Goal: Use online tool/utility: Utilize a website feature to perform a specific function

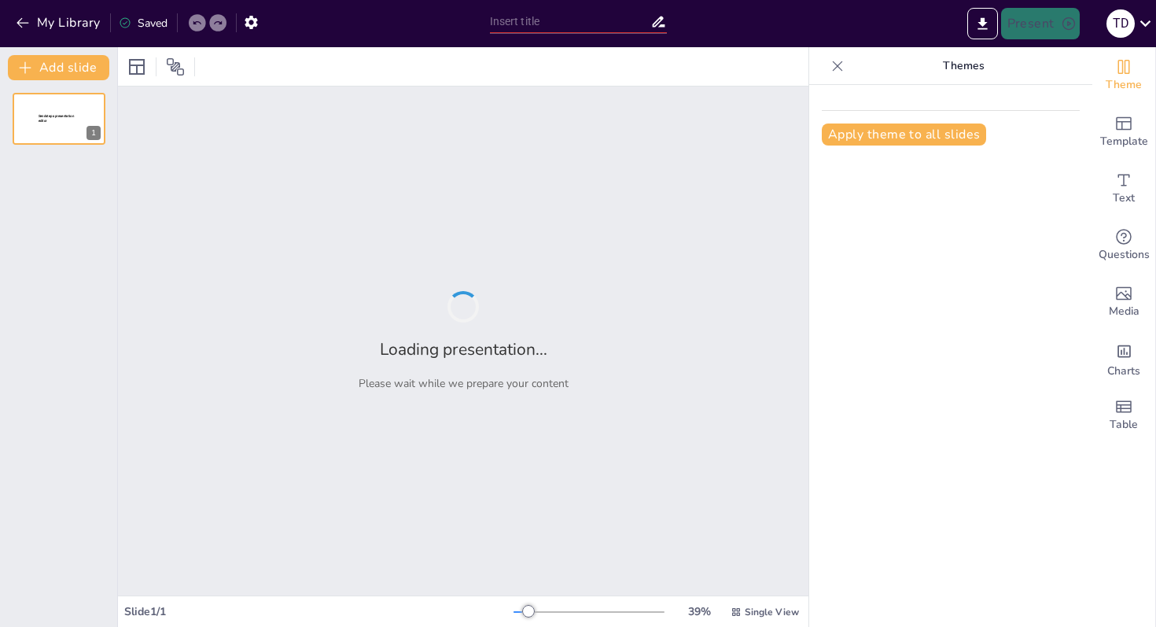
type input "Strategien für den Erfolg: Vorstellung als Bundestrainer des Hamburger Handball…"
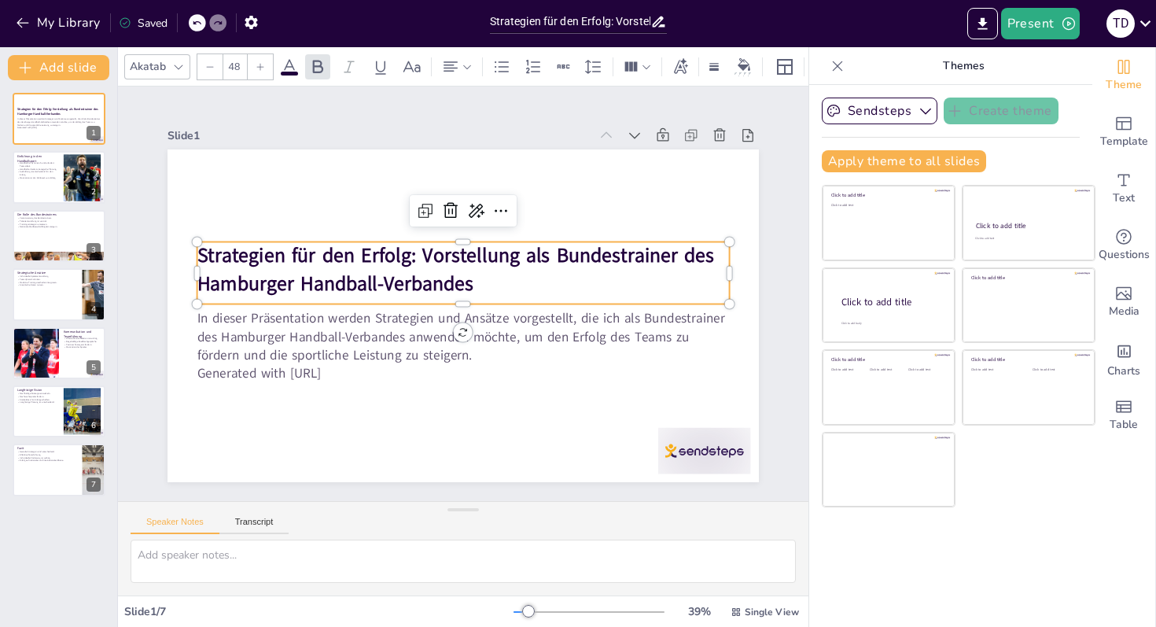
click at [510, 247] on strong "Strategien für den Erfolg: Vorstellung als Bundestrainer des Hamburger Handball…" at bounding box center [468, 256] width 475 height 281
click at [50, 189] on div at bounding box center [59, 177] width 94 height 53
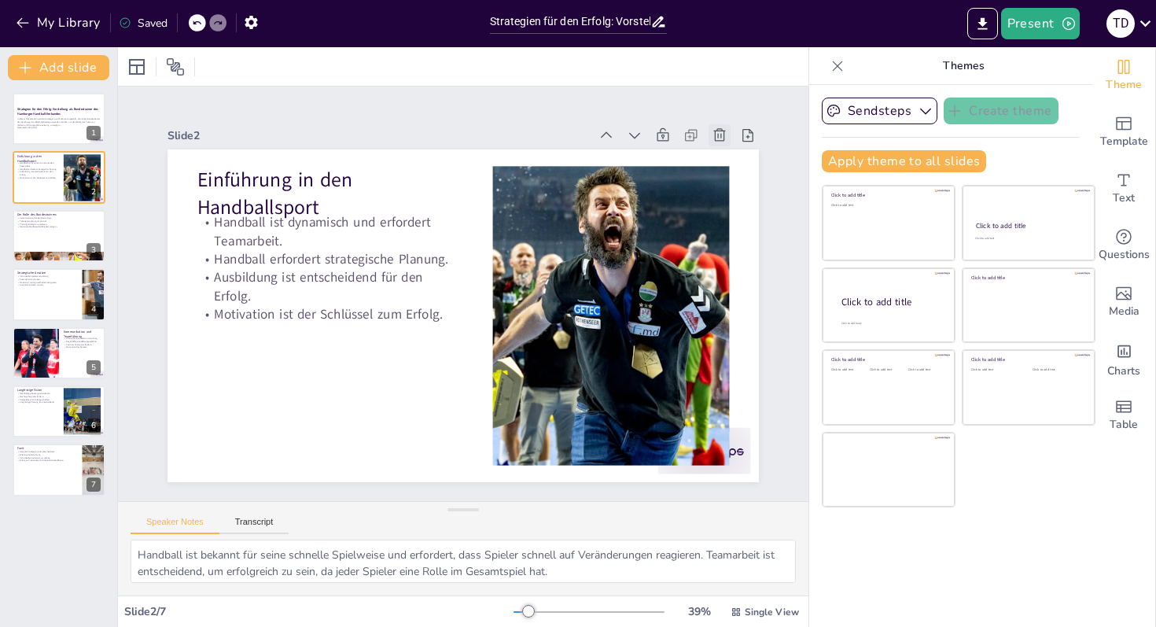
click at [746, 212] on icon at bounding box center [756, 222] width 20 height 20
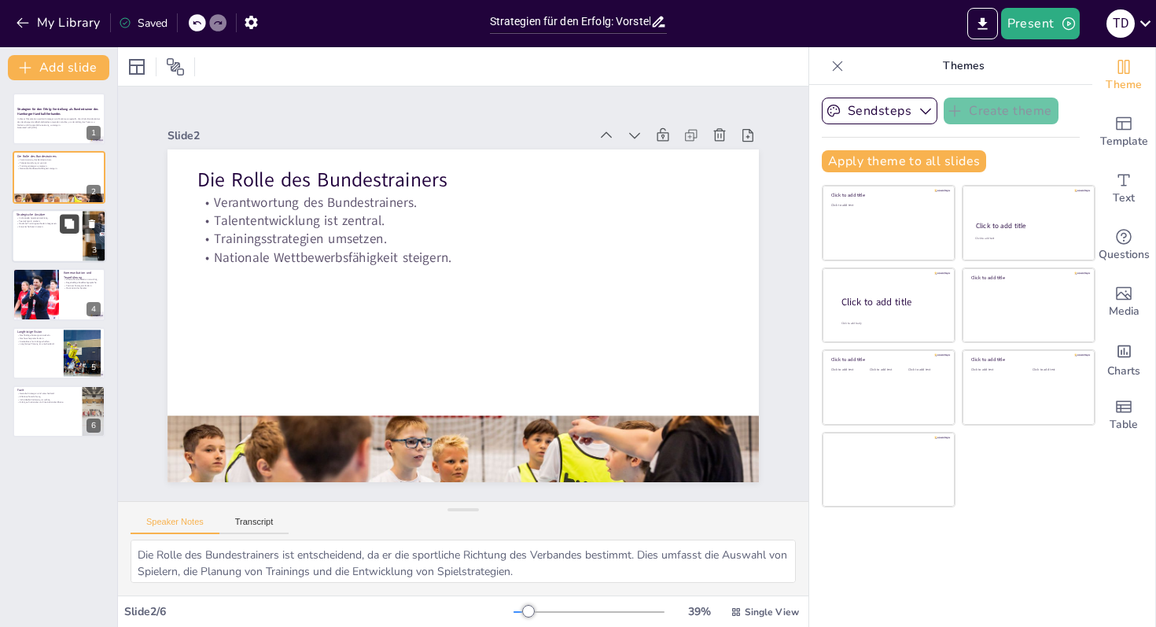
click at [60, 223] on button at bounding box center [69, 223] width 19 height 19
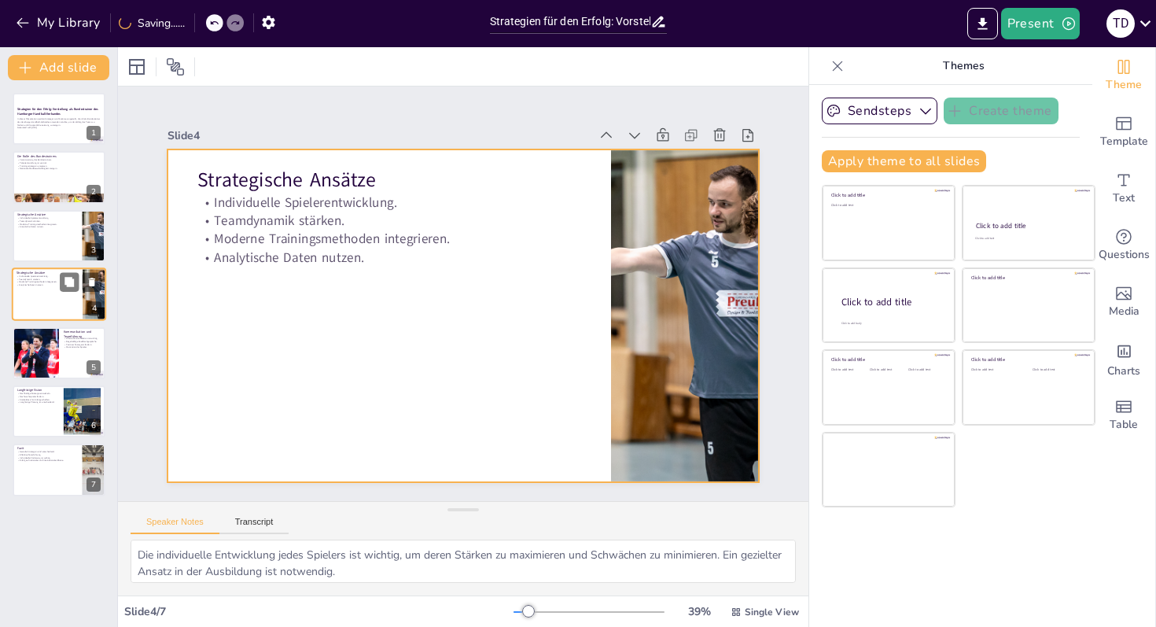
click at [60, 295] on div at bounding box center [59, 293] width 94 height 53
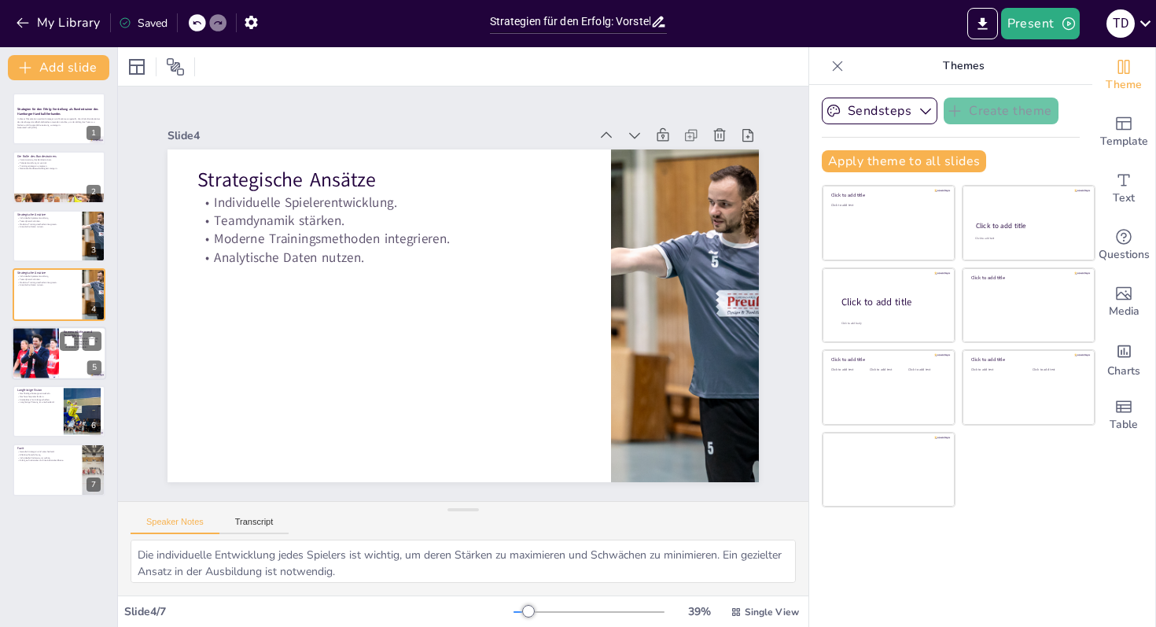
click at [60, 355] on div at bounding box center [59, 352] width 94 height 53
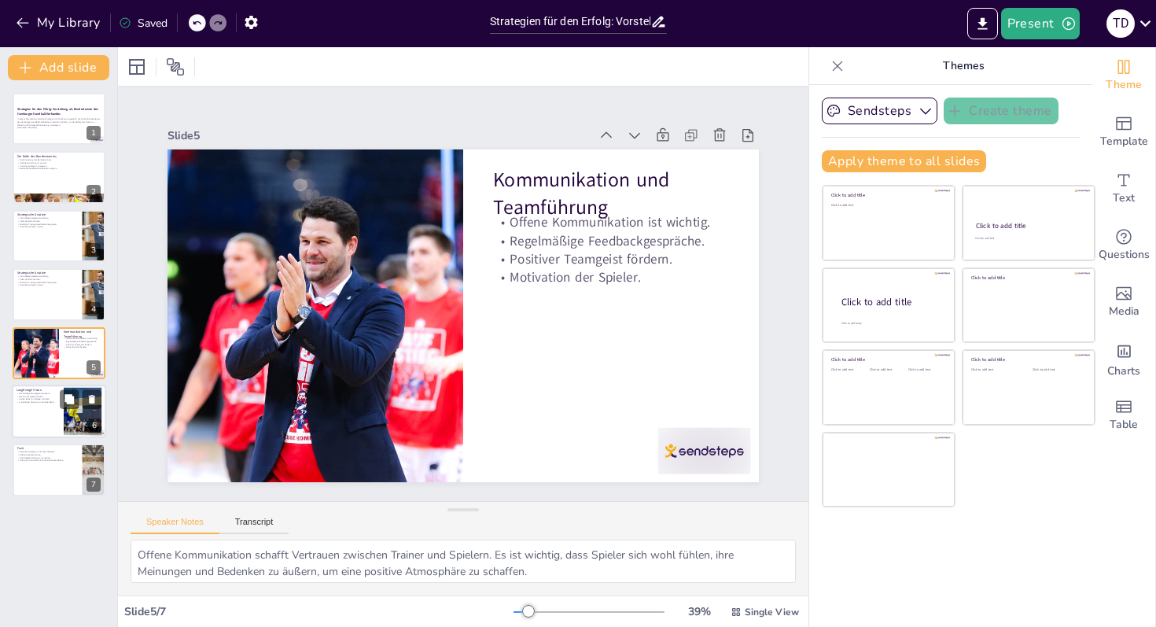
click at [61, 408] on div at bounding box center [81, 398] width 42 height 19
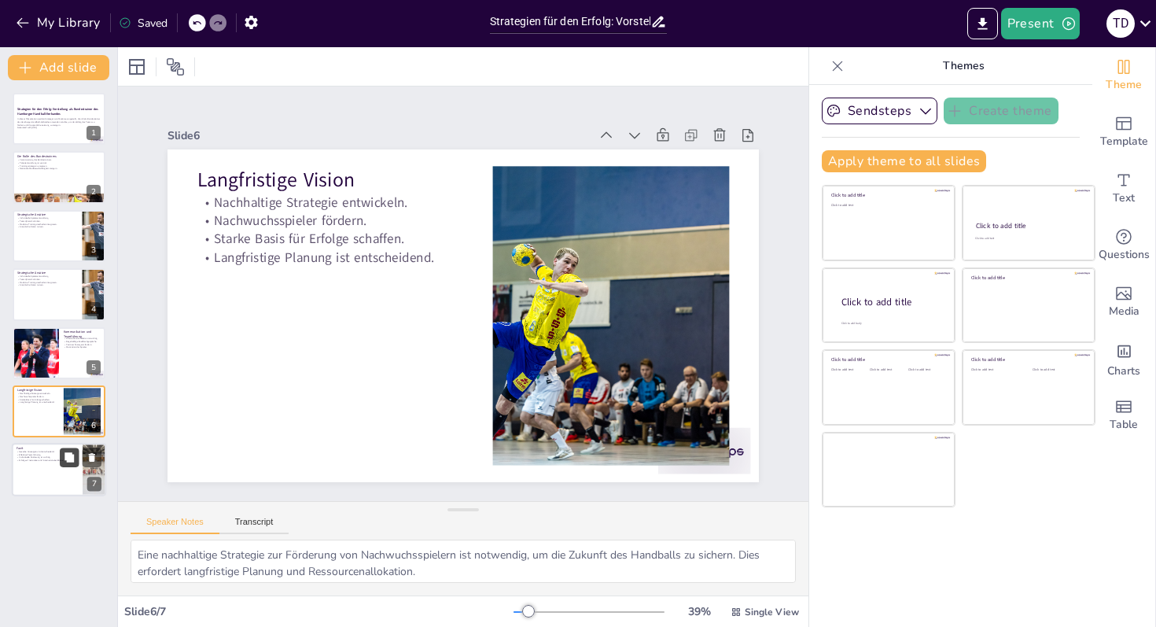
click at [68, 463] on icon at bounding box center [69, 457] width 11 height 11
type textarea "Gezielte Strategien sind der Schlüssel zum Erfolg im Handball. Sie helfen, die …"
